Goal: Task Accomplishment & Management: Use online tool/utility

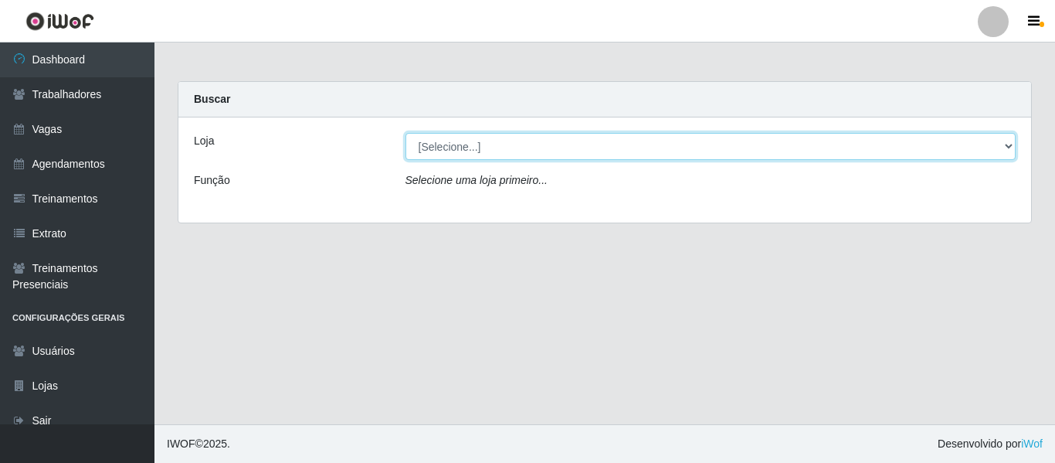
click at [486, 144] on select "[Selecione...] Varejão Supermercados" at bounding box center [710, 146] width 611 height 27
select select "237"
click at [405, 133] on select "[Selecione...] Varejão Supermercados" at bounding box center [710, 146] width 611 height 27
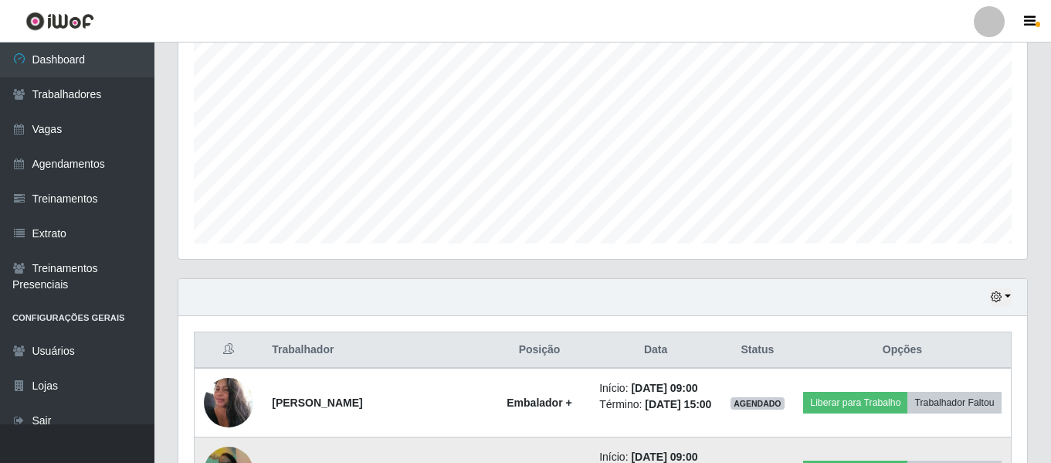
scroll to position [463, 0]
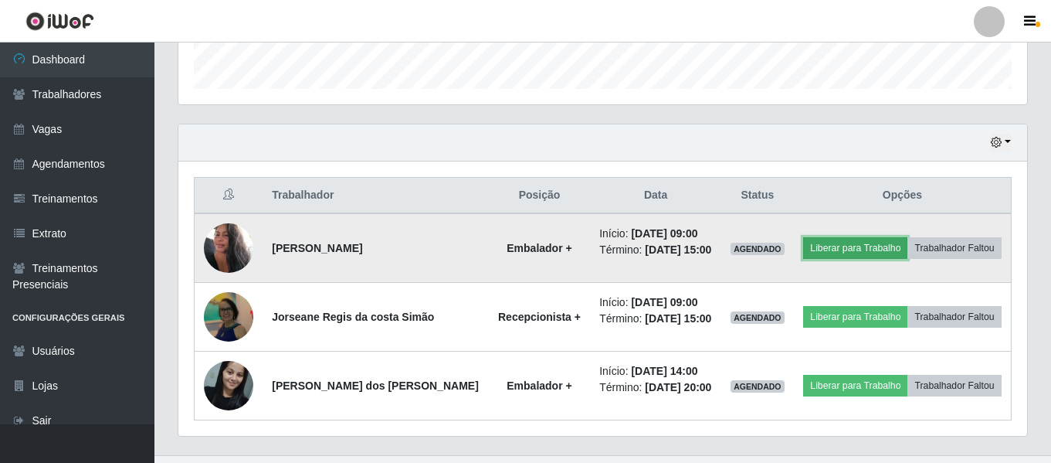
click at [829, 249] on button "Liberar para Trabalho" at bounding box center [855, 248] width 104 height 22
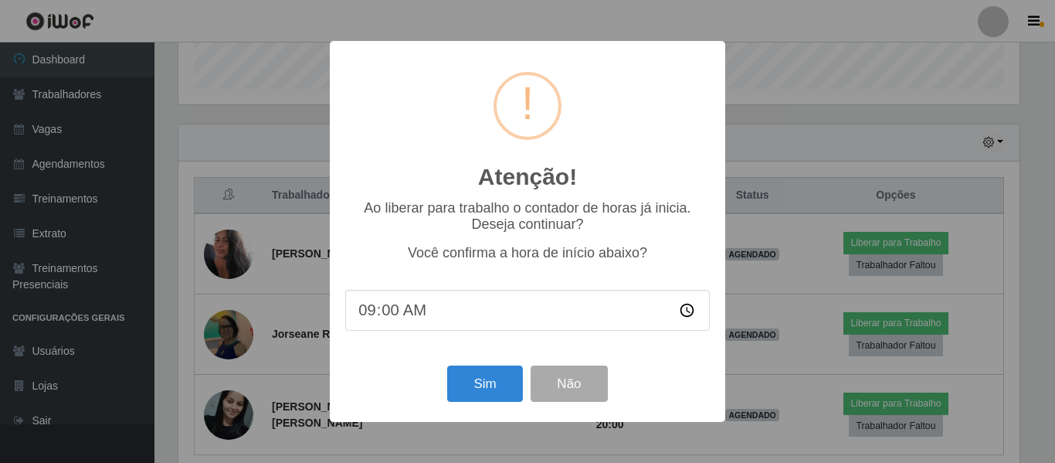
click at [805, 92] on div "Atenção! × Ao liberar para trabalho o contador de horas já inicia. Deseja conti…" at bounding box center [527, 231] width 1055 height 463
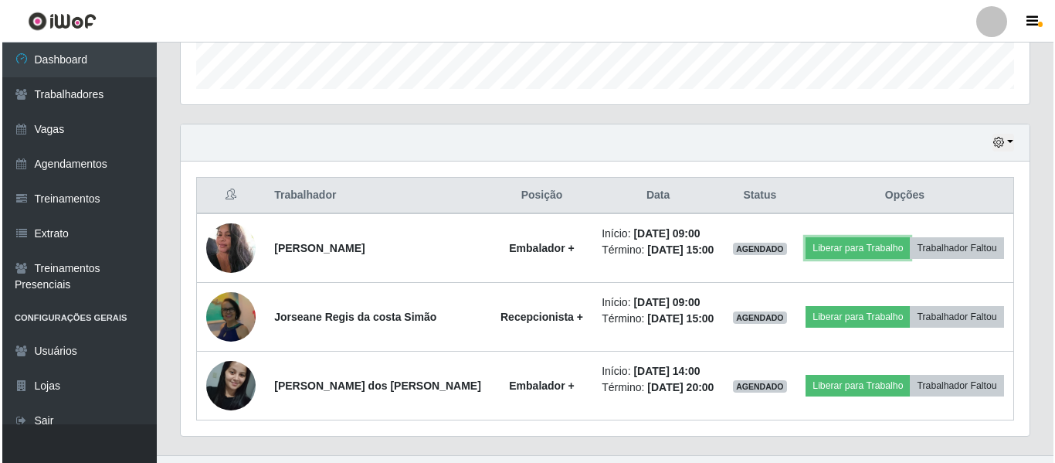
scroll to position [320, 849]
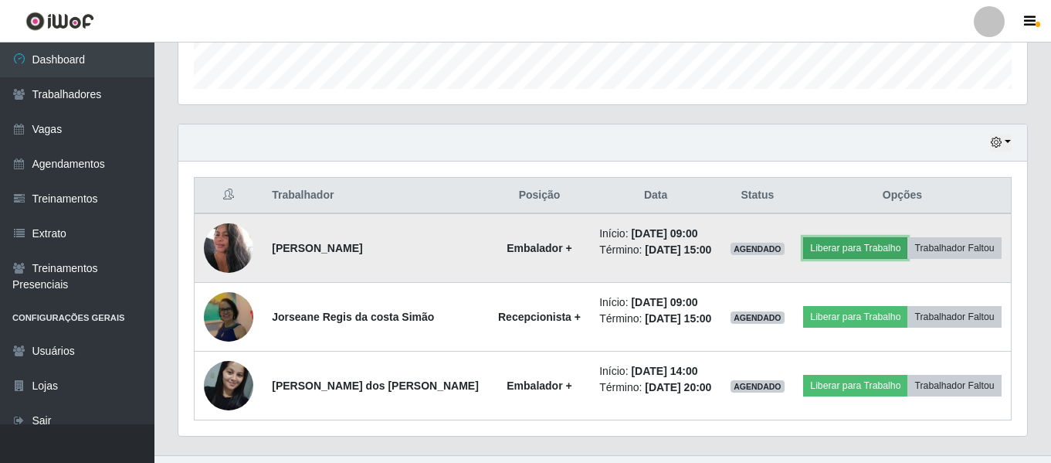
click at [832, 255] on button "Liberar para Trabalho" at bounding box center [855, 248] width 104 height 22
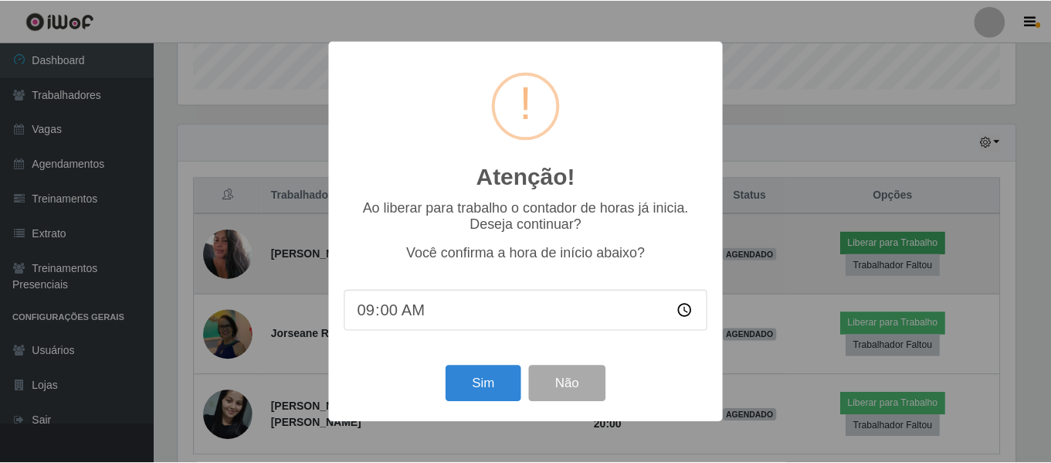
scroll to position [320, 841]
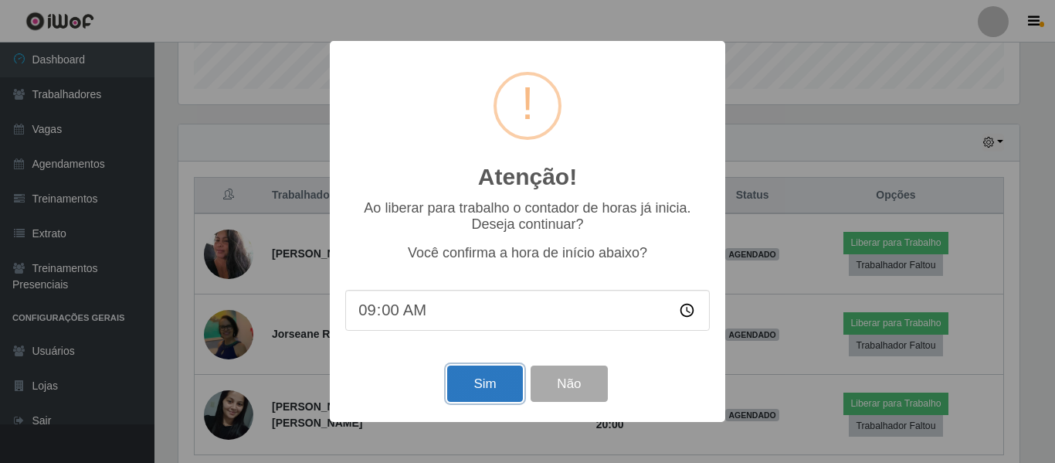
click at [490, 391] on button "Sim" at bounding box center [484, 383] width 75 height 36
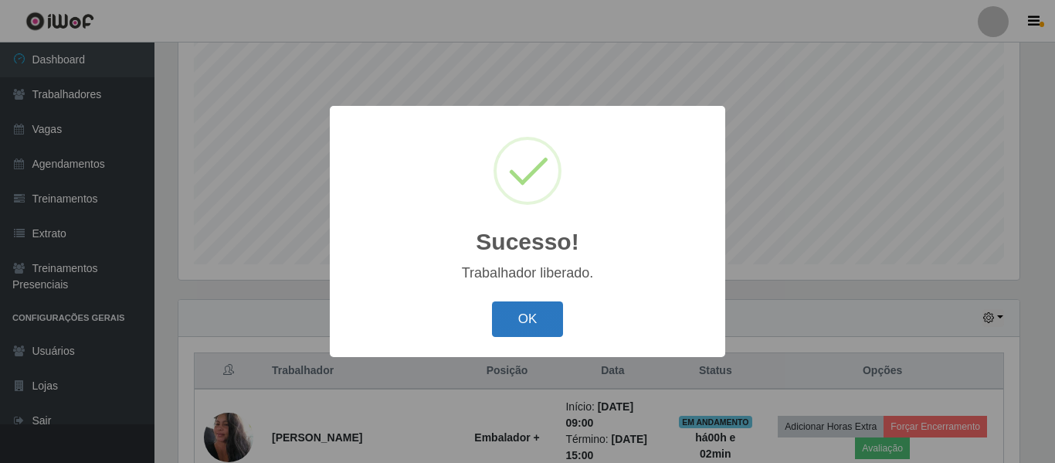
click at [528, 314] on button "OK" at bounding box center [528, 319] width 72 height 36
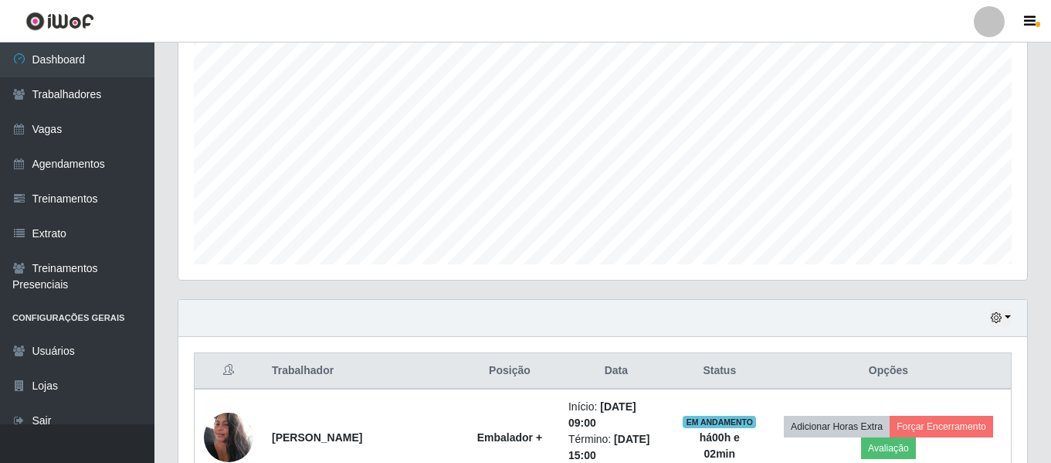
scroll to position [520, 0]
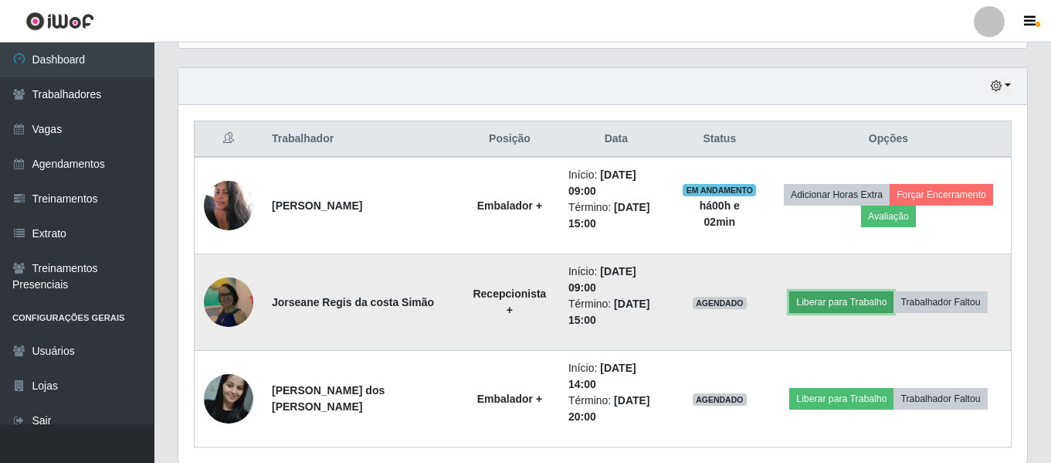
click at [831, 293] on button "Liberar para Trabalho" at bounding box center [841, 302] width 104 height 22
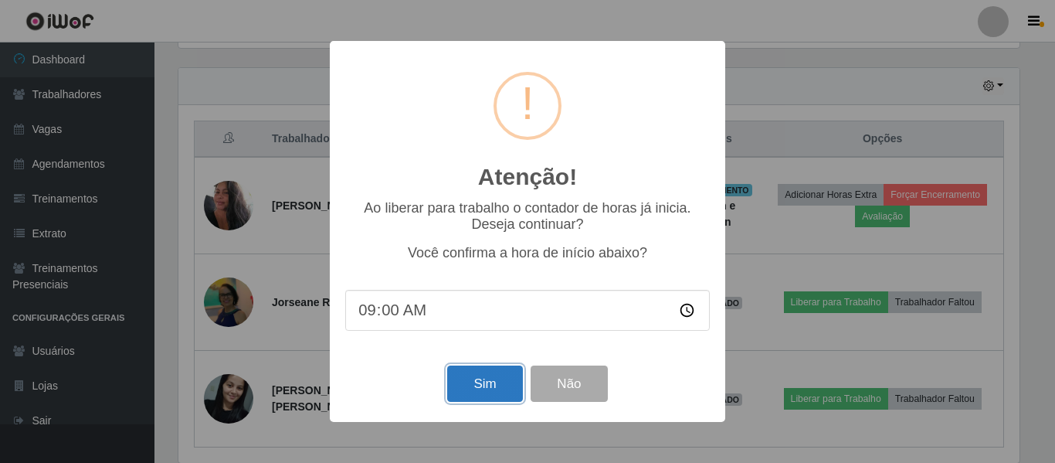
click at [470, 393] on button "Sim" at bounding box center [484, 383] width 75 height 36
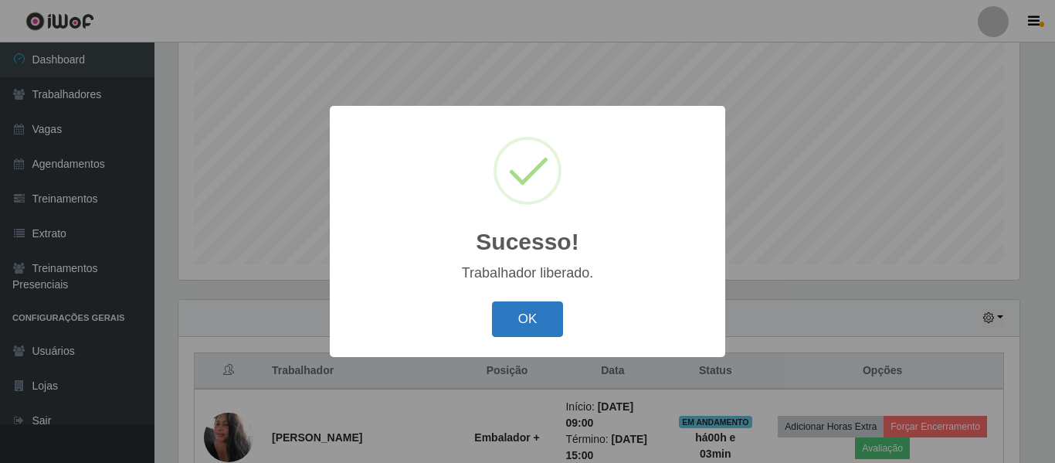
click at [523, 317] on button "OK" at bounding box center [528, 319] width 72 height 36
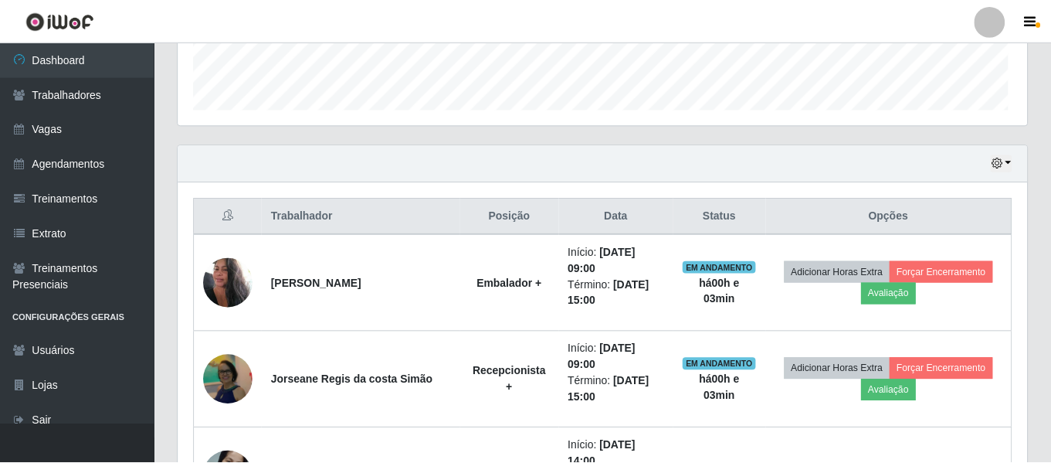
scroll to position [320, 849]
